Goal: Transaction & Acquisition: Register for event/course

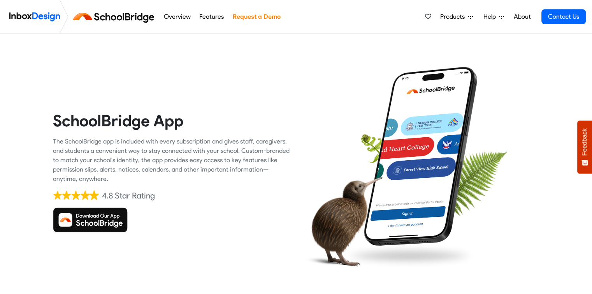
click at [115, 220] on img at bounding box center [90, 219] width 75 height 25
click at [120, 19] on img at bounding box center [116, 16] width 88 height 19
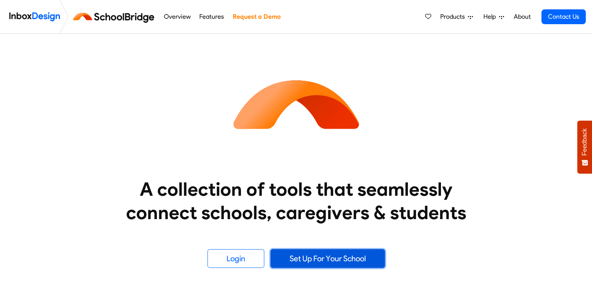
click at [318, 257] on link "Set Up For Your School" at bounding box center [328, 258] width 114 height 19
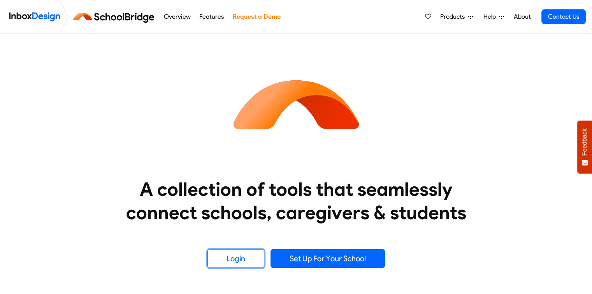
click at [246, 260] on link "Login" at bounding box center [236, 258] width 57 height 19
